Goal: Task Accomplishment & Management: Use online tool/utility

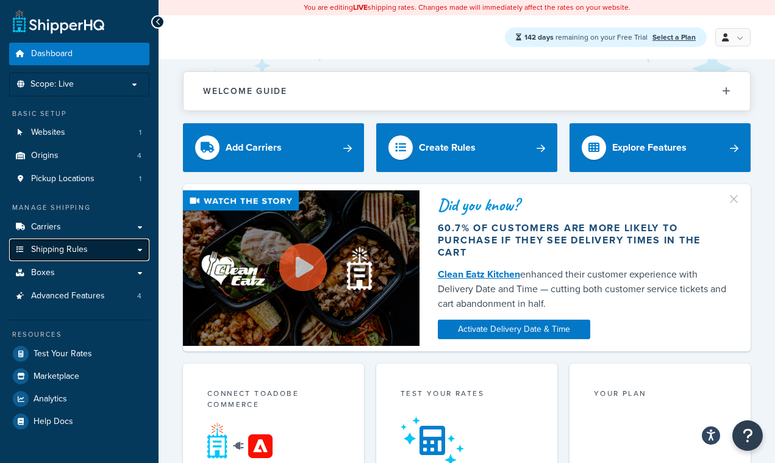
click at [82, 250] on span "Shipping Rules" at bounding box center [59, 249] width 57 height 10
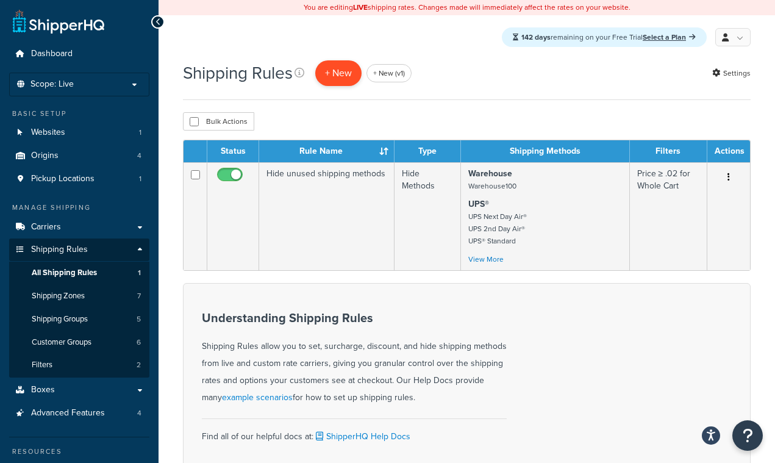
click at [343, 74] on p "+ New" at bounding box center [338, 72] width 46 height 25
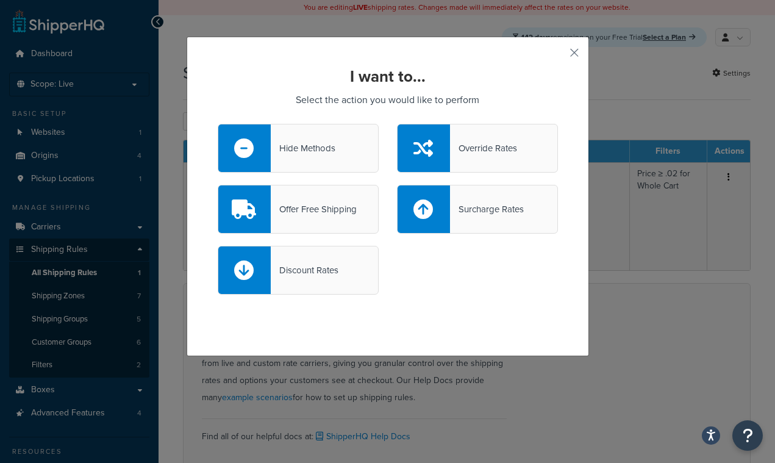
click at [336, 155] on div "Hide Methods" at bounding box center [298, 148] width 161 height 49
click at [0, 0] on input "Hide Methods" at bounding box center [0, 0] width 0 height 0
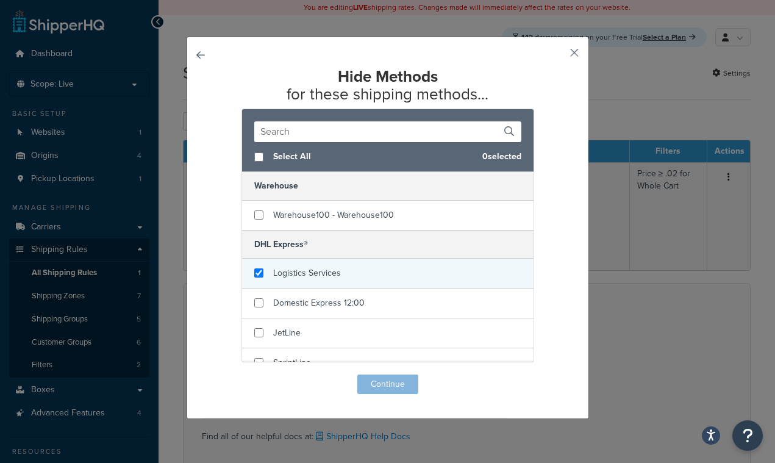
checkbox input "true"
click at [364, 275] on div "Logistics Services" at bounding box center [387, 273] width 291 height 30
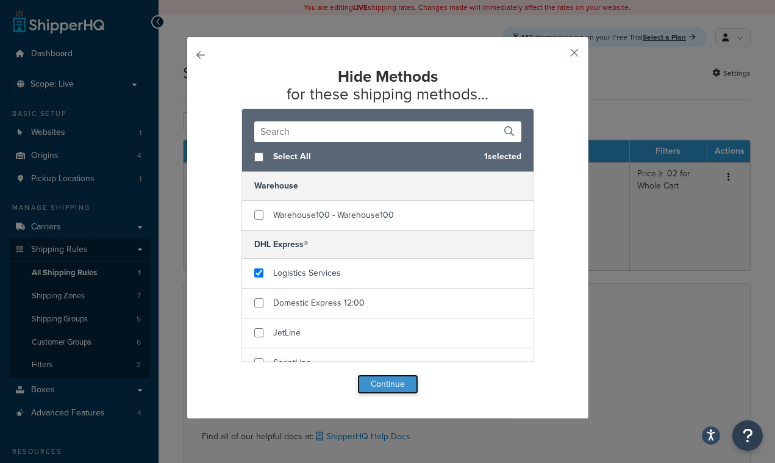
click at [399, 389] on button "Continue" at bounding box center [387, 384] width 61 height 20
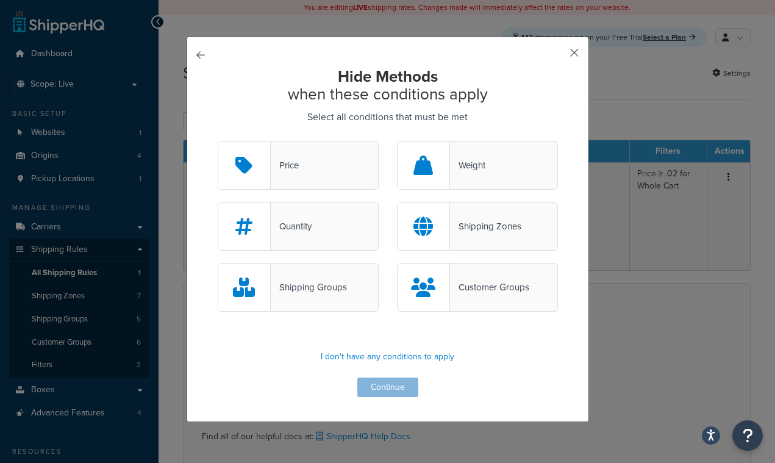
click at [558, 58] on button "button" at bounding box center [556, 56] width 3 height 3
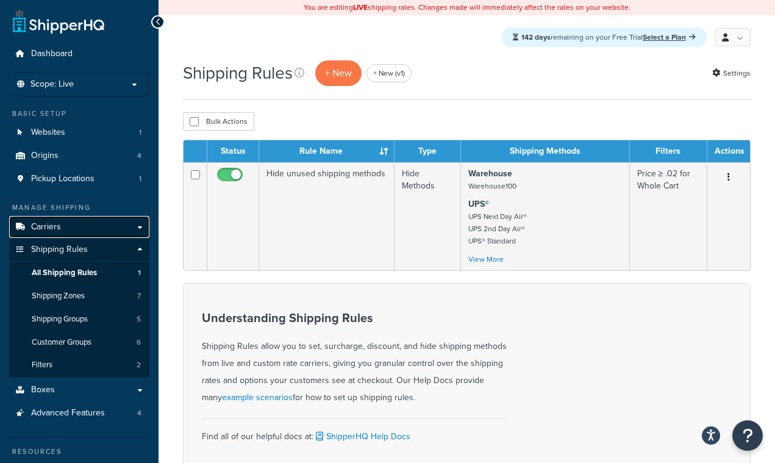
click at [87, 228] on link "Carriers" at bounding box center [79, 227] width 140 height 23
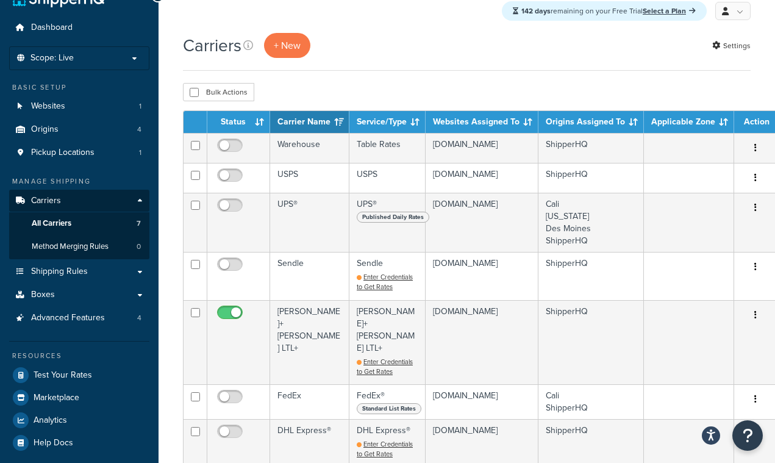
scroll to position [27, 0]
